Goal: Check status: Check status

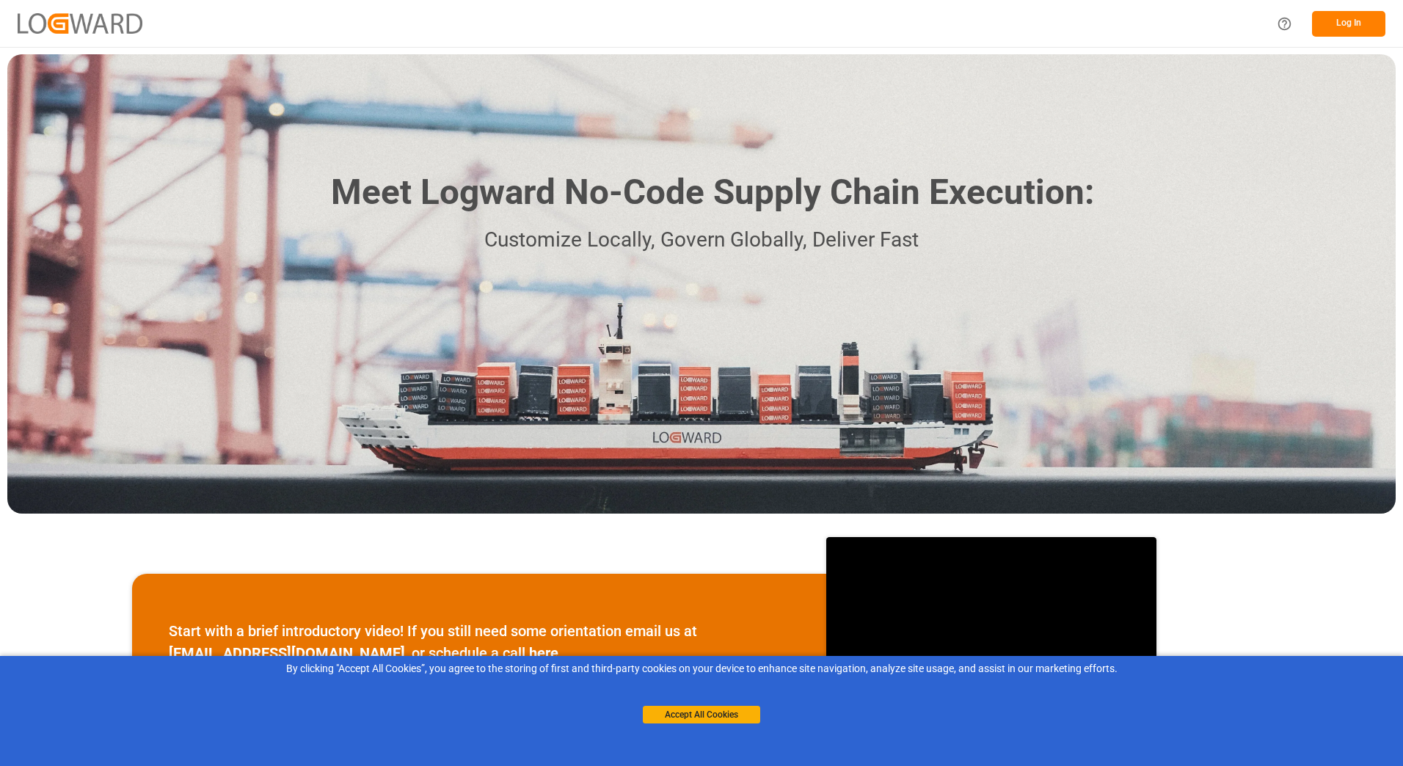
click at [1336, 24] on button "Log In" at bounding box center [1348, 24] width 73 height 26
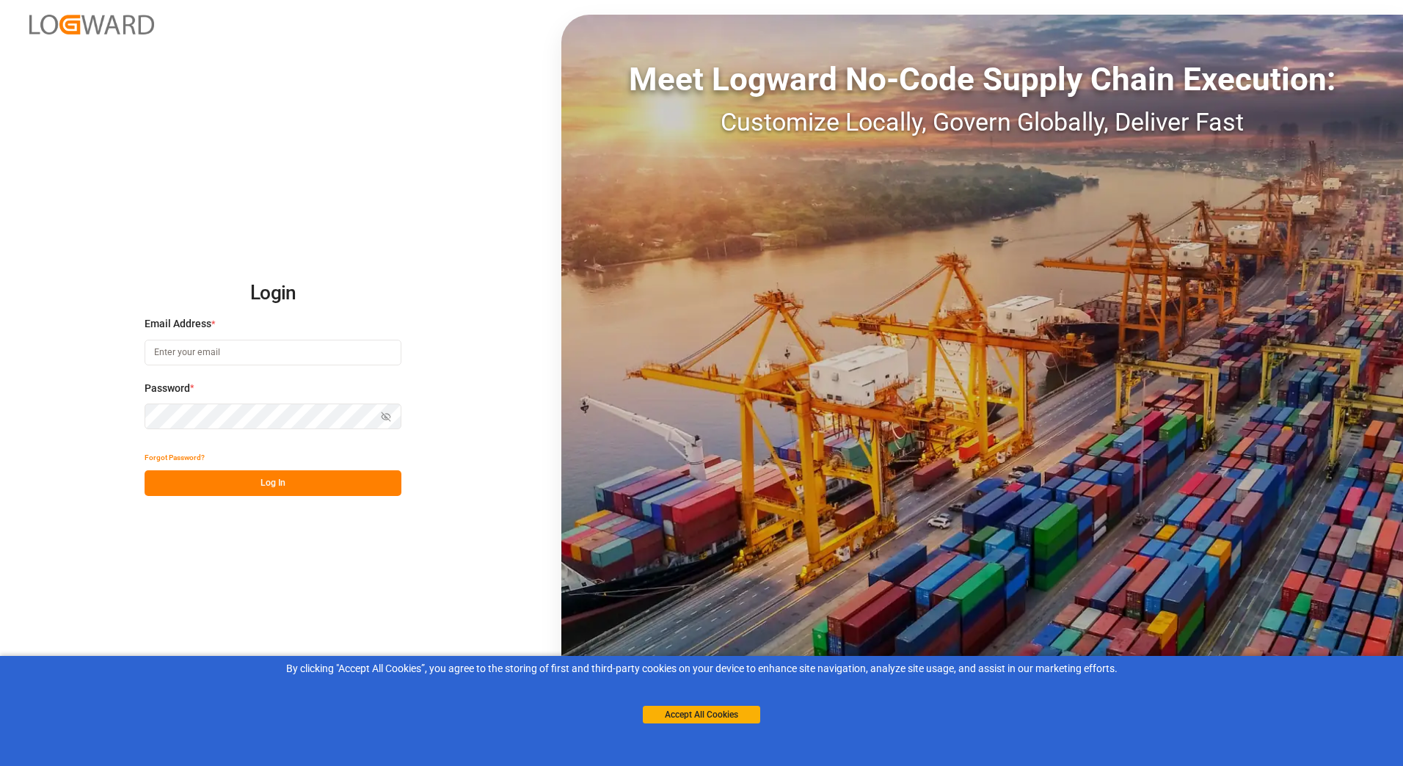
click at [168, 361] on input at bounding box center [273, 353] width 257 height 26
type input "[EMAIL_ADDRESS][DOMAIN_NAME]"
click at [228, 477] on button "Log In" at bounding box center [273, 483] width 257 height 26
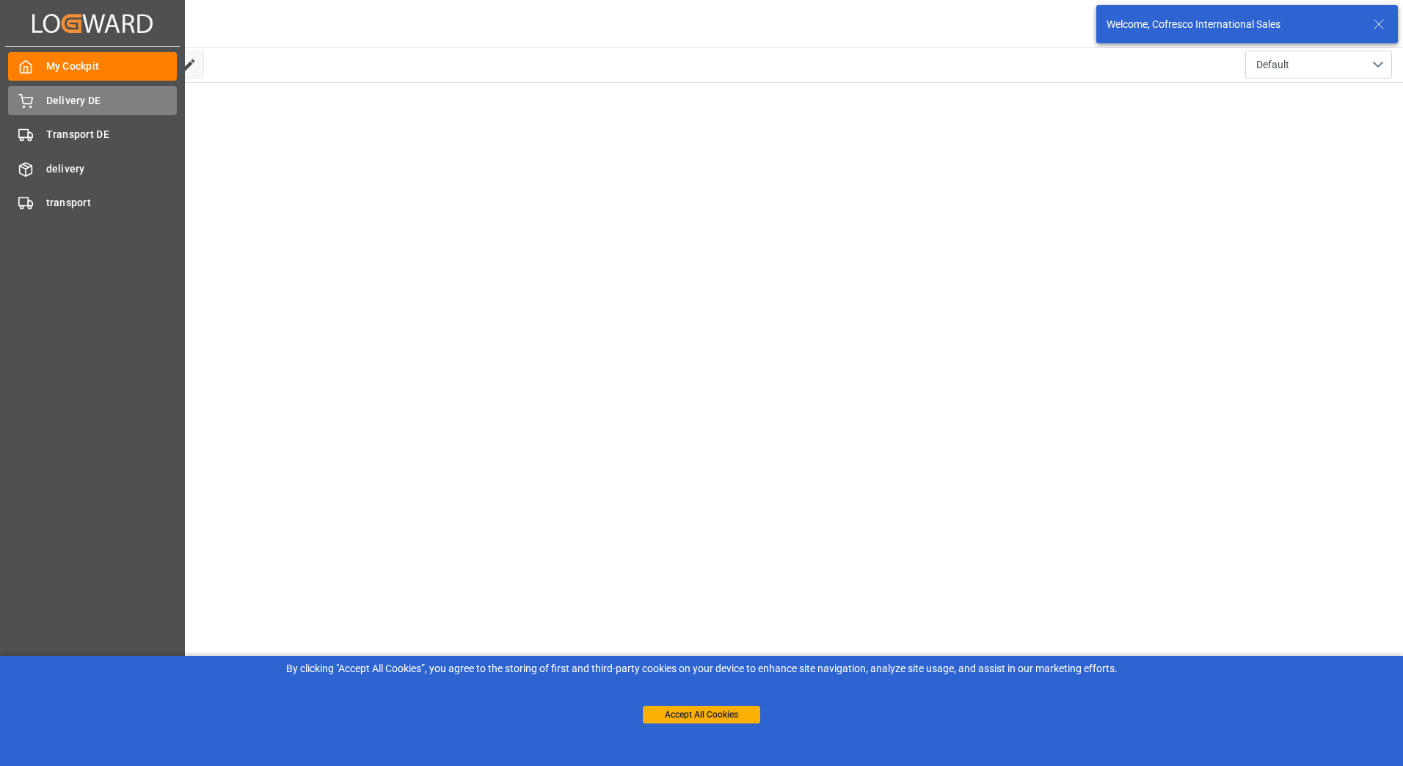
click at [83, 104] on span "Delivery DE" at bounding box center [111, 100] width 131 height 15
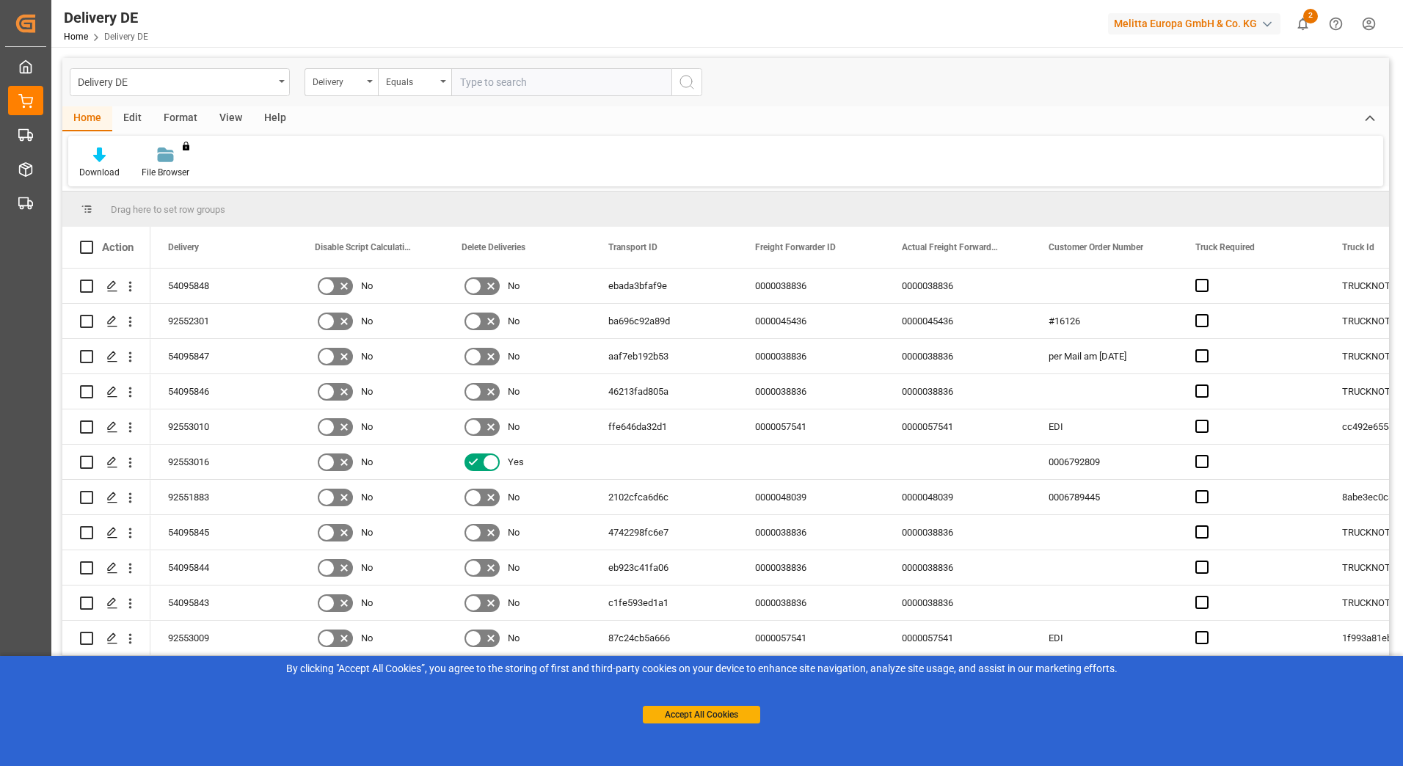
click at [473, 87] on input "text" at bounding box center [561, 82] width 220 height 28
type input "80002622"
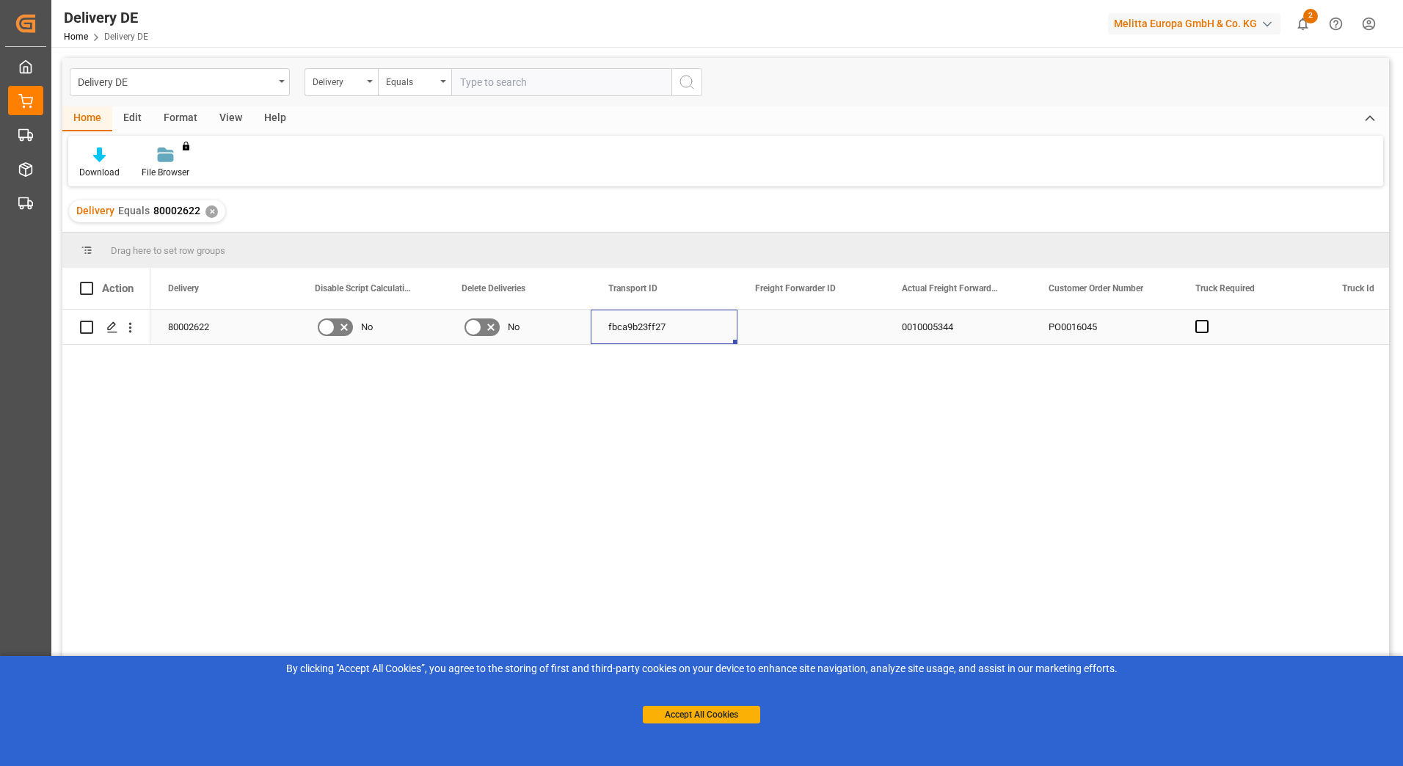
click at [650, 331] on div "fbca9b23ff27" at bounding box center [664, 327] width 147 height 34
drag, startPoint x: 677, startPoint y: 336, endPoint x: 601, endPoint y: 339, distance: 76.4
click at [601, 339] on div "fbca9b23ff27" at bounding box center [664, 335] width 147 height 51
